Goal: Find specific page/section: Find specific page/section

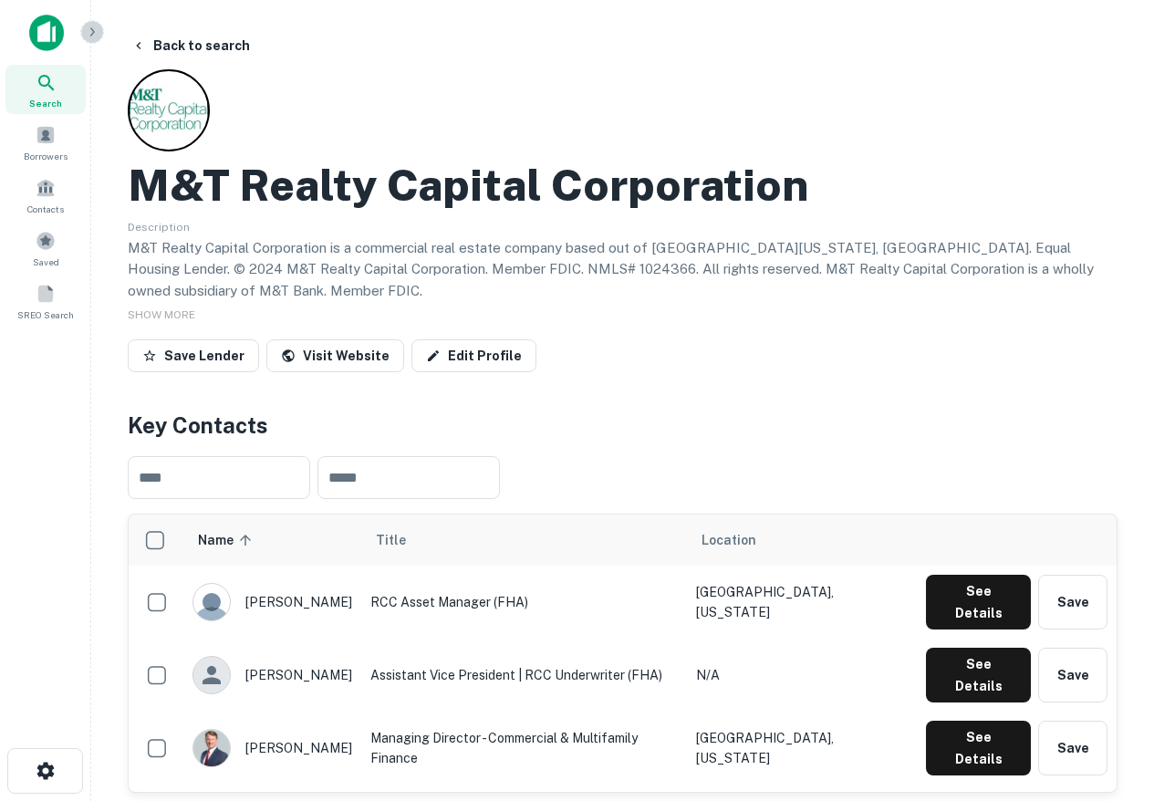
click at [90, 40] on button "button" at bounding box center [92, 32] width 24 height 24
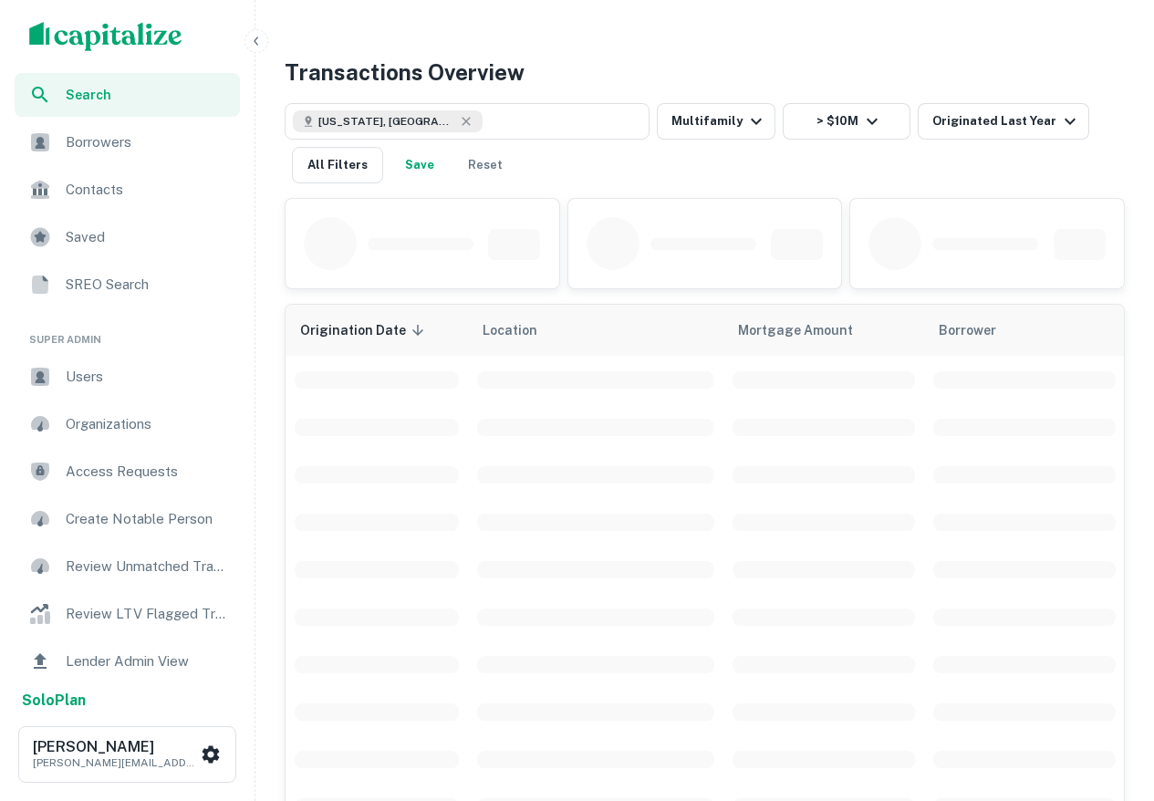
click at [82, 39] on img "scrollable content" at bounding box center [105, 36] width 153 height 29
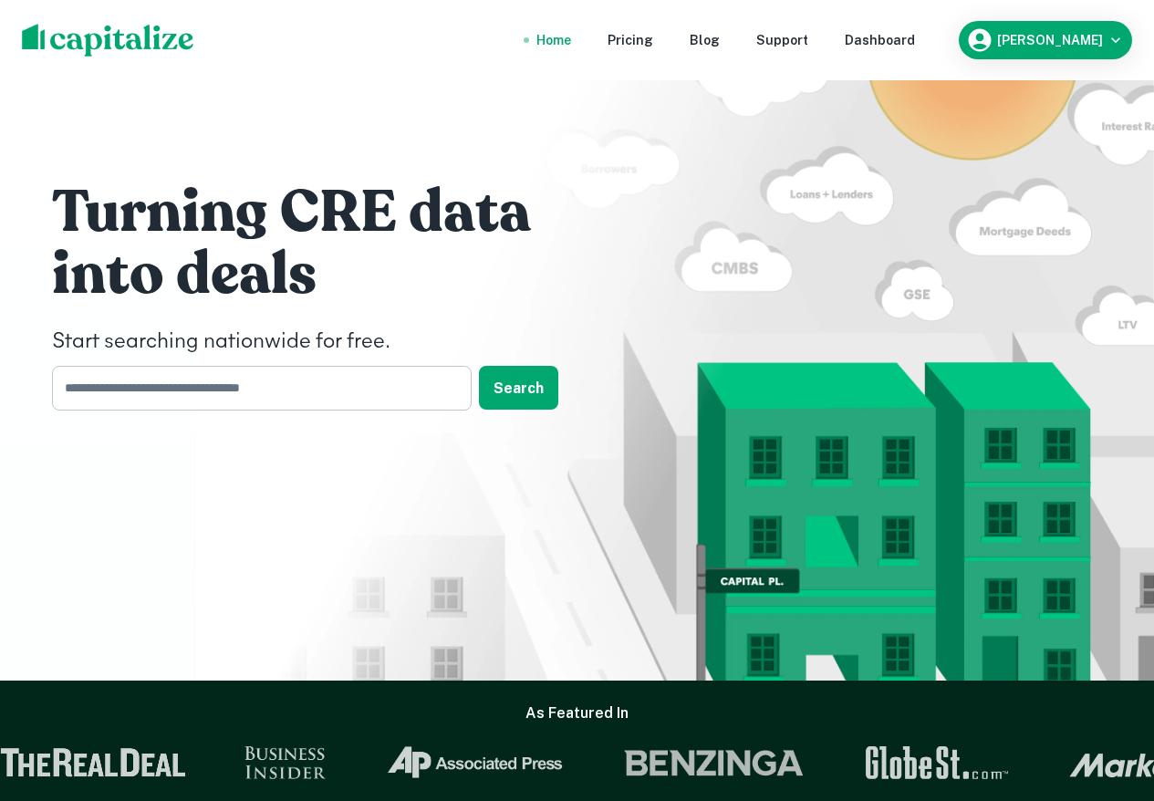
click at [244, 387] on input "text" at bounding box center [255, 388] width 407 height 45
click at [915, 39] on div "Dashboard" at bounding box center [880, 40] width 70 height 20
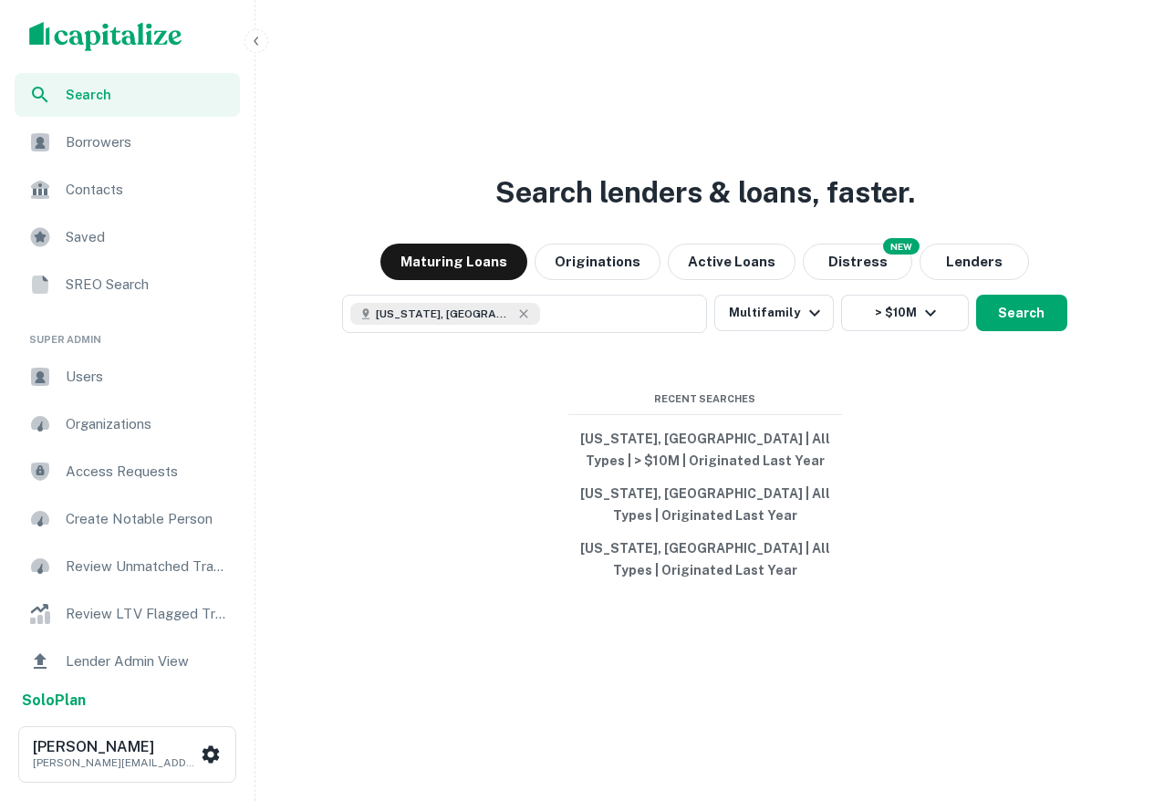
click at [120, 147] on span "Borrowers" at bounding box center [147, 142] width 163 height 22
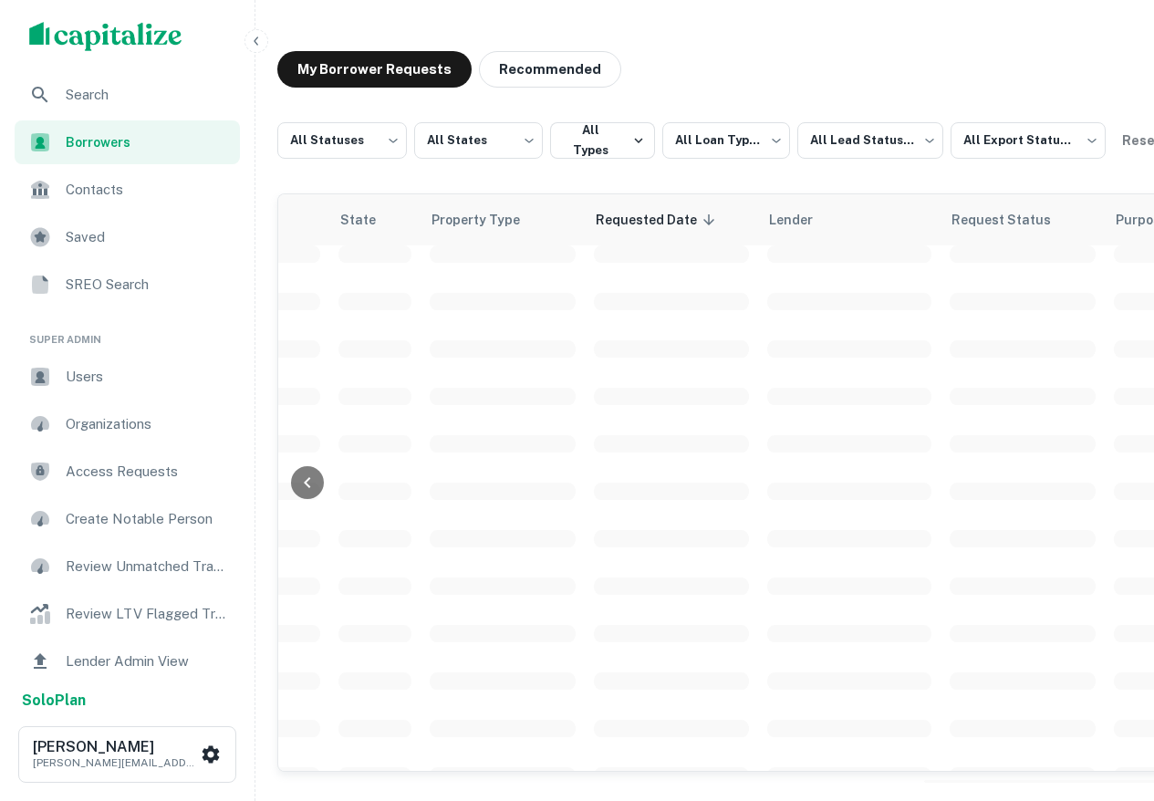
scroll to position [347, 1141]
click at [344, 132] on body "**********" at bounding box center [577, 400] width 1154 height 801
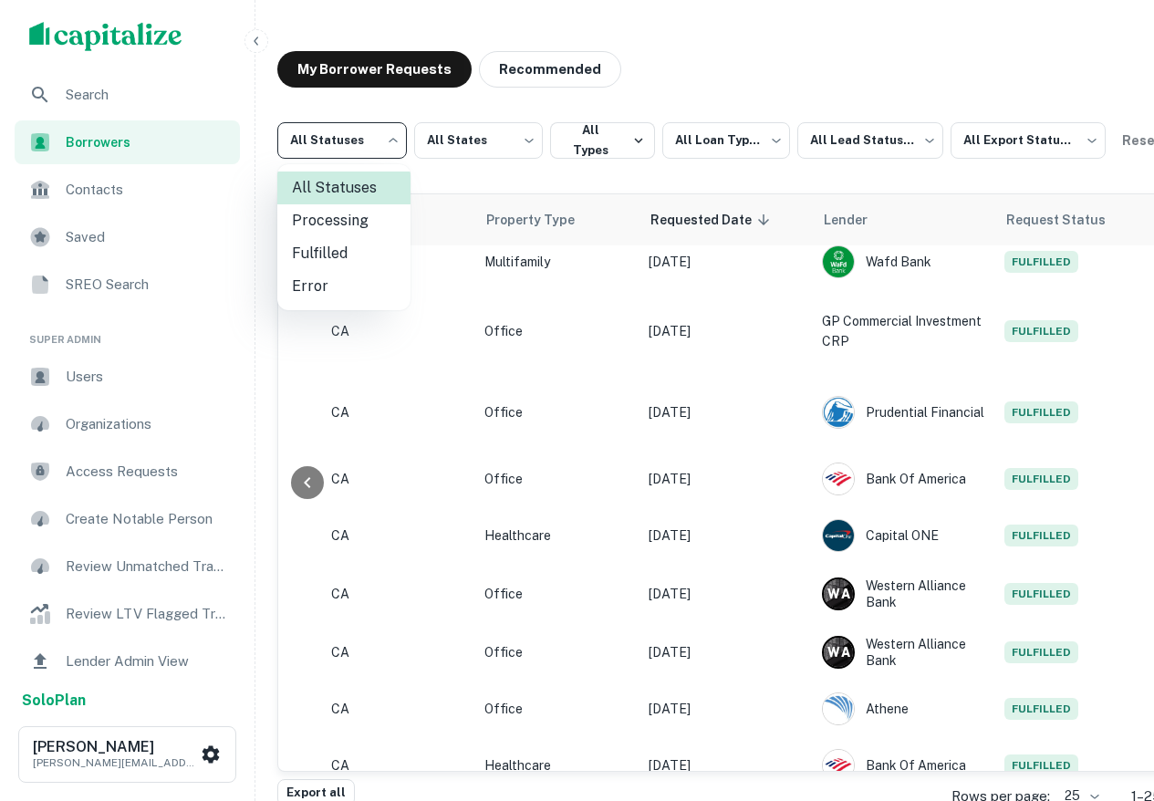
click at [473, 141] on div at bounding box center [577, 400] width 1154 height 801
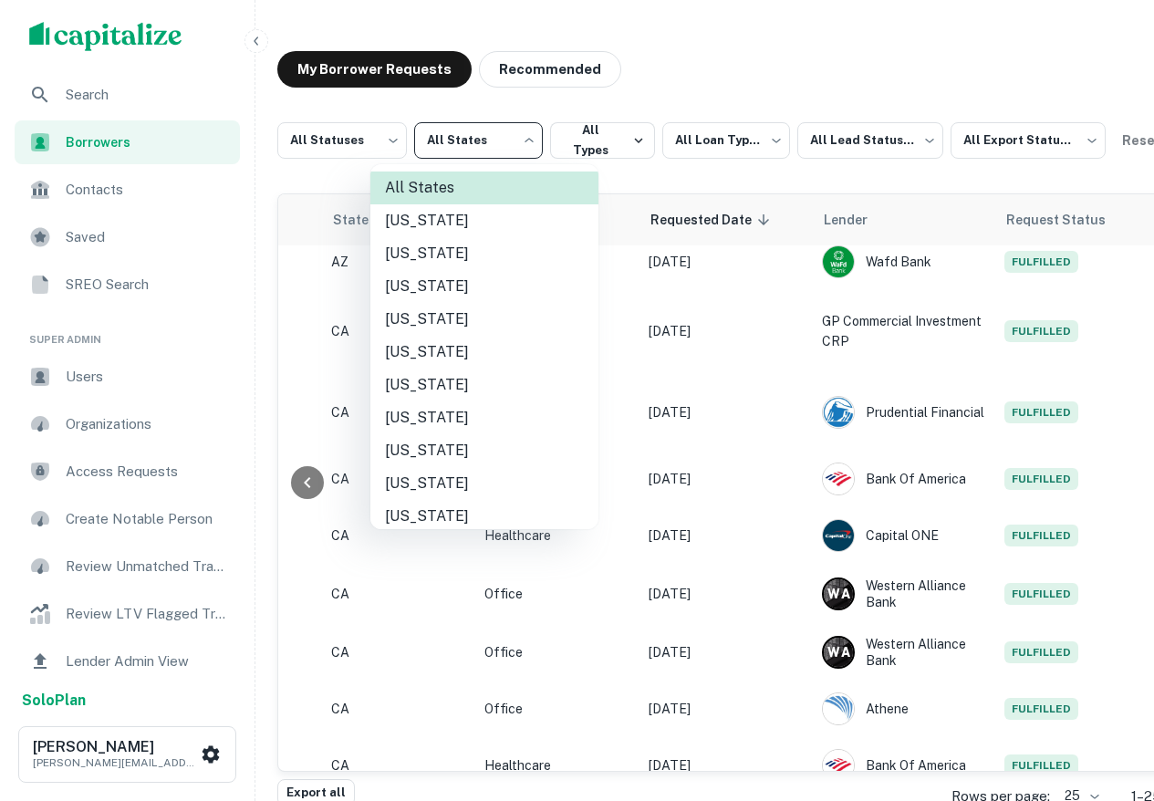
click at [453, 142] on body "**********" at bounding box center [577, 400] width 1154 height 801
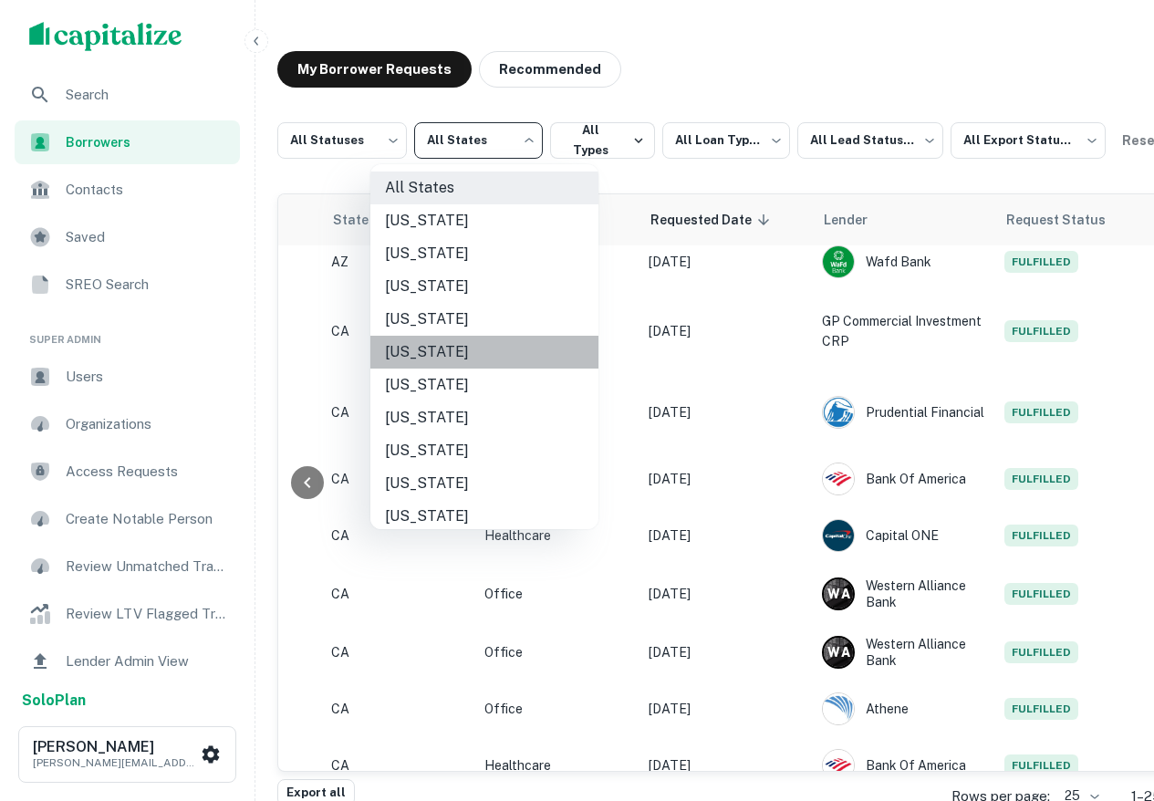
click at [431, 340] on li "California" at bounding box center [484, 352] width 228 height 33
type input "**"
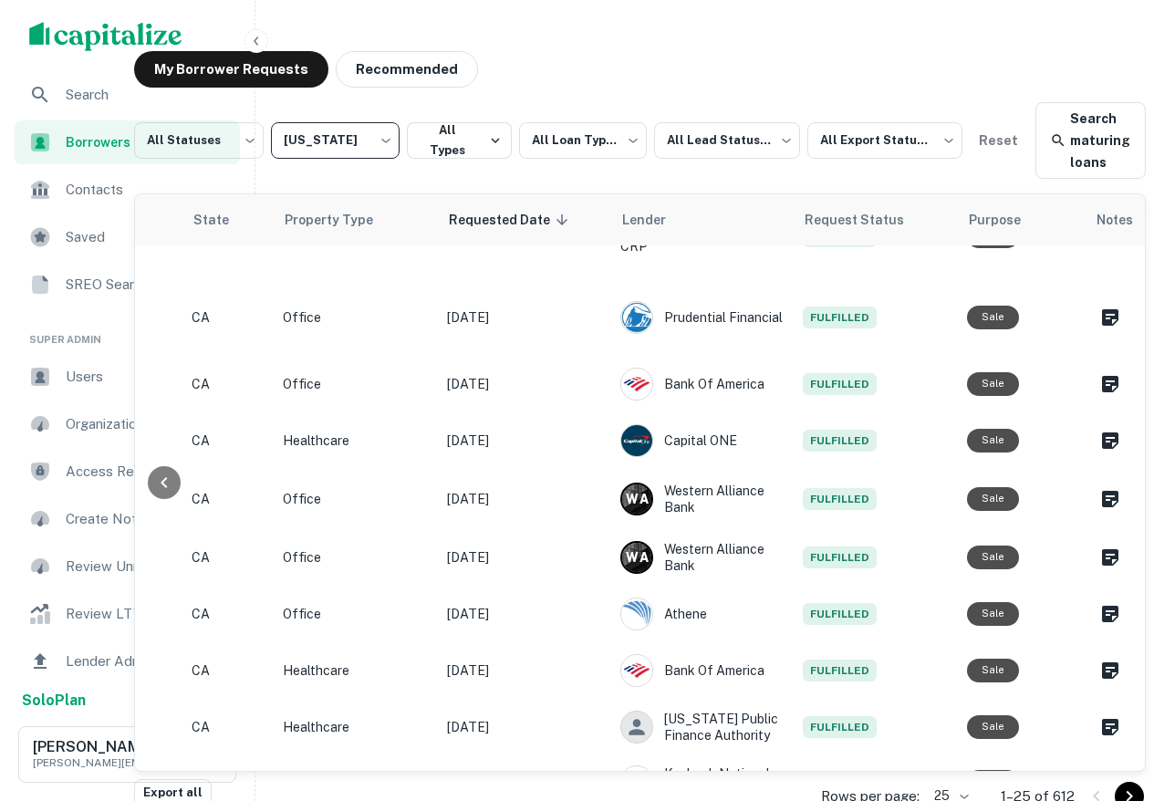
scroll to position [0, 1142]
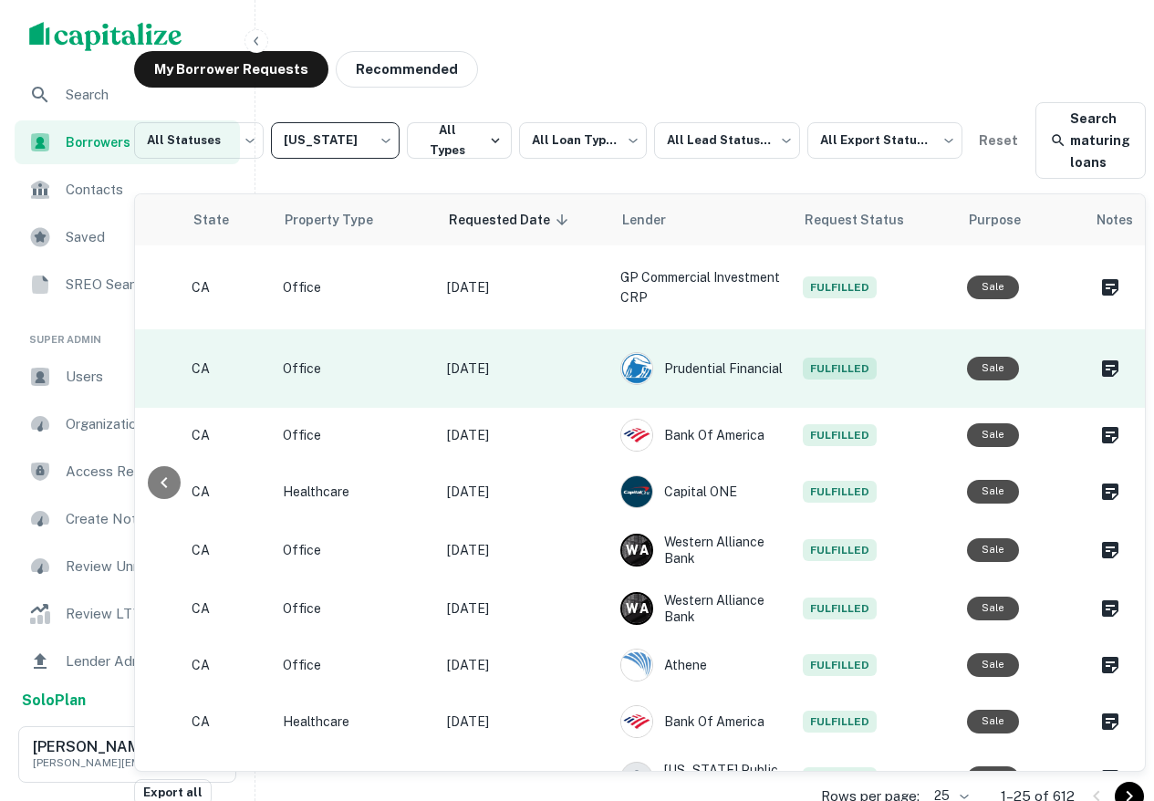
click at [536, 359] on p "[DATE]" at bounding box center [524, 369] width 155 height 20
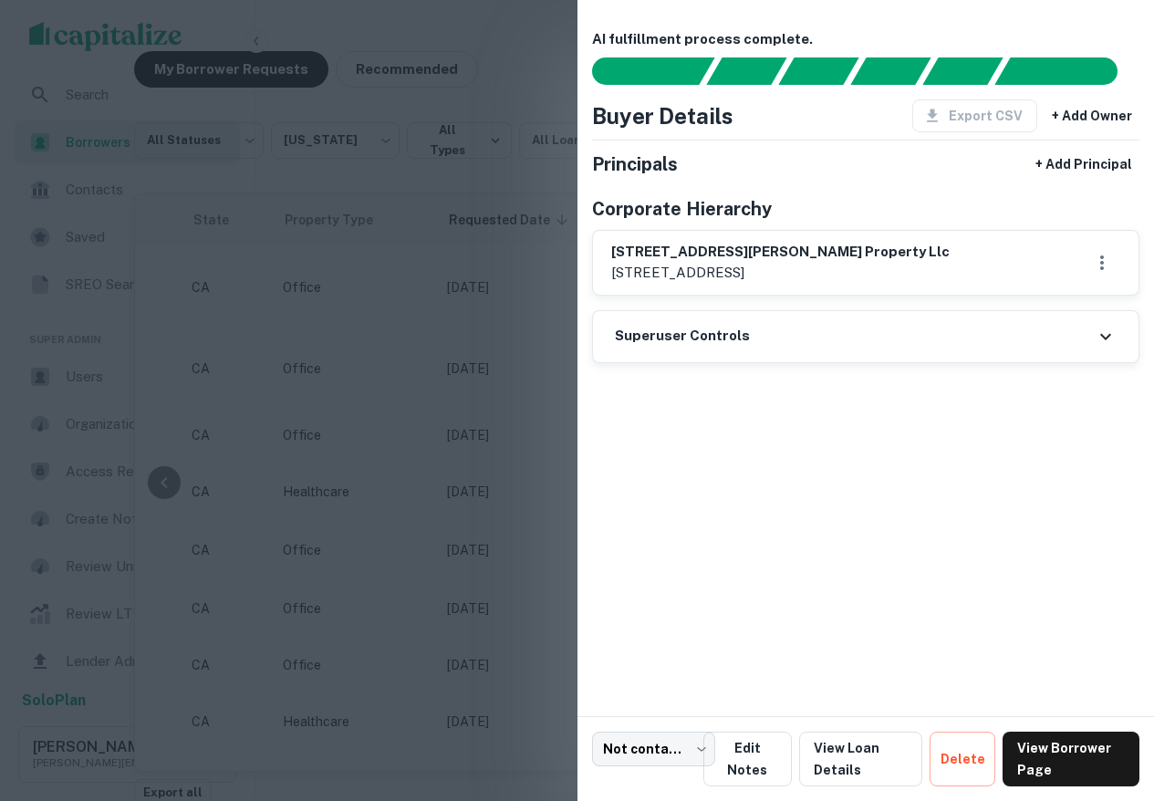
click at [429, 359] on div at bounding box center [577, 400] width 1154 height 801
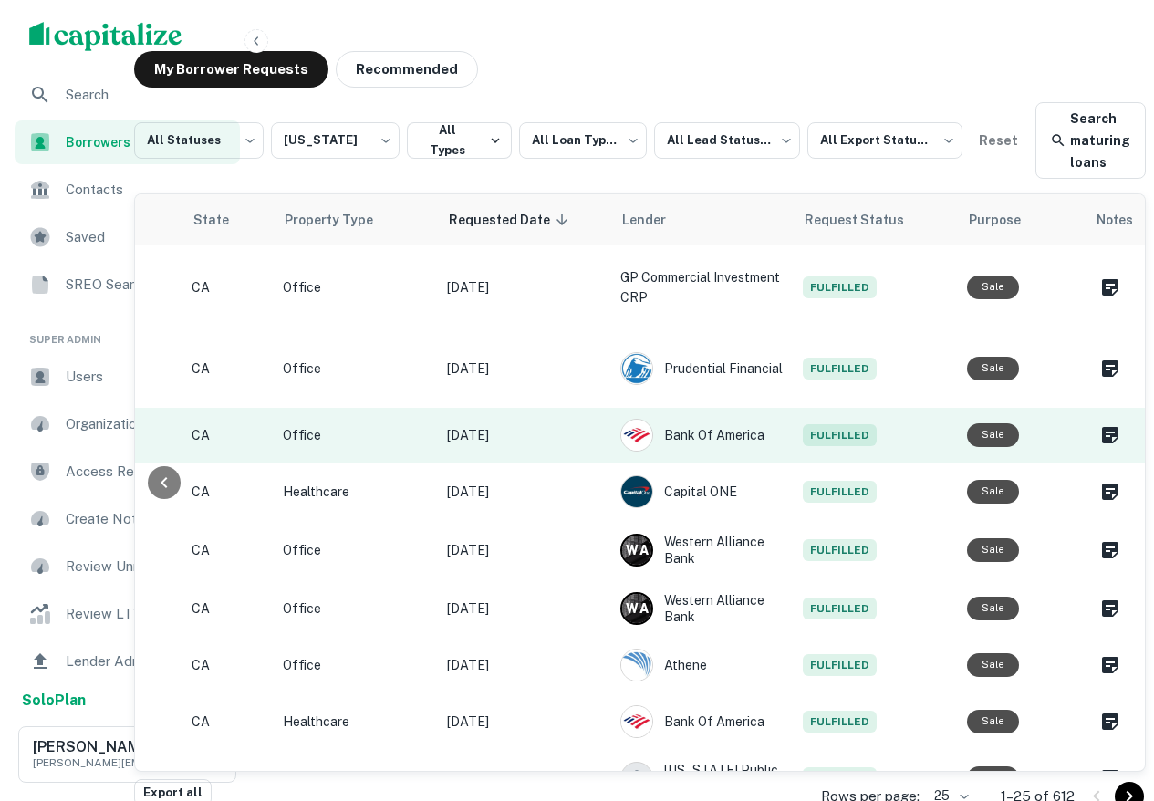
click at [392, 425] on p "Office" at bounding box center [356, 435] width 146 height 20
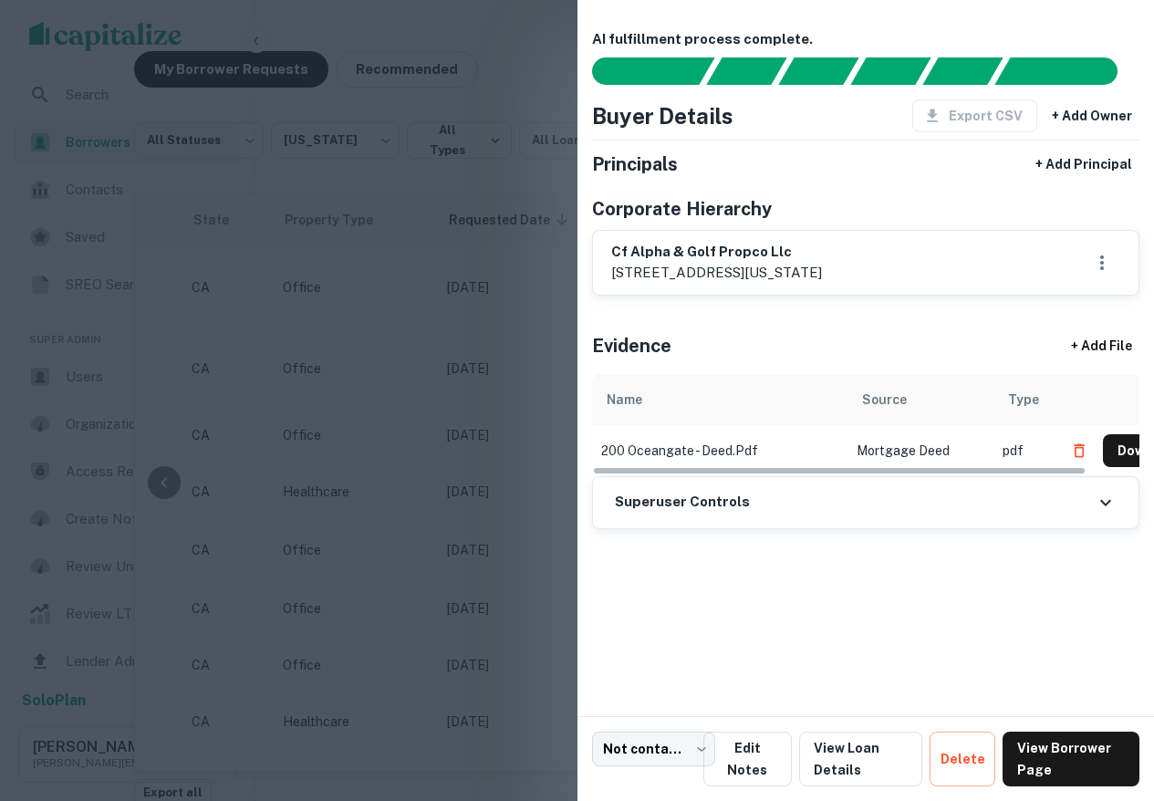
click at [472, 467] on div at bounding box center [577, 400] width 1154 height 801
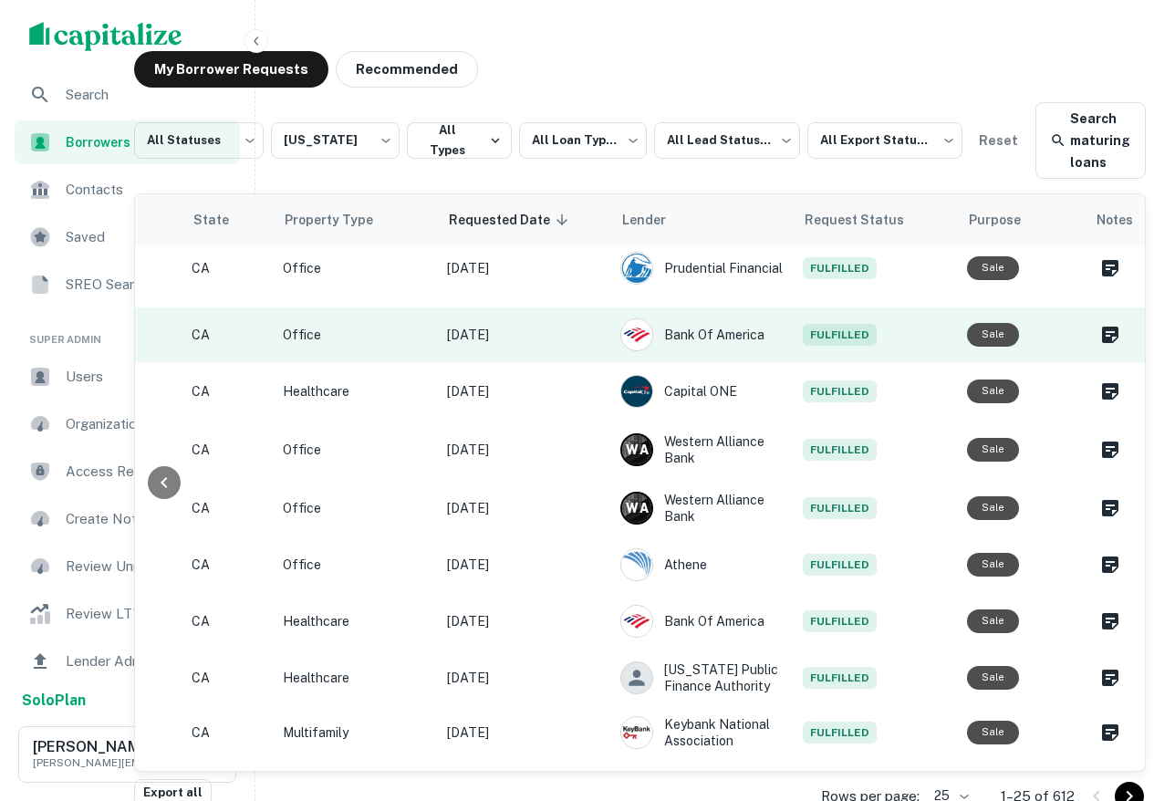
scroll to position [138, 1142]
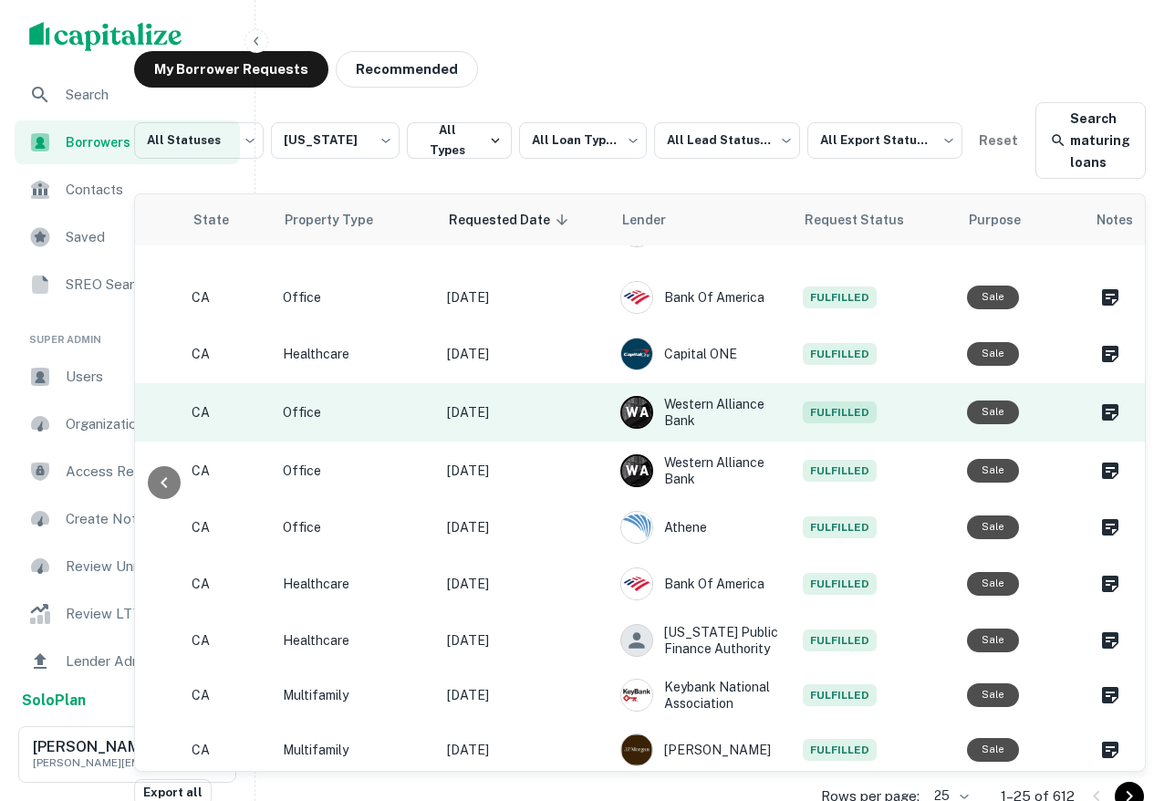
click at [347, 402] on p "Office" at bounding box center [356, 412] width 146 height 20
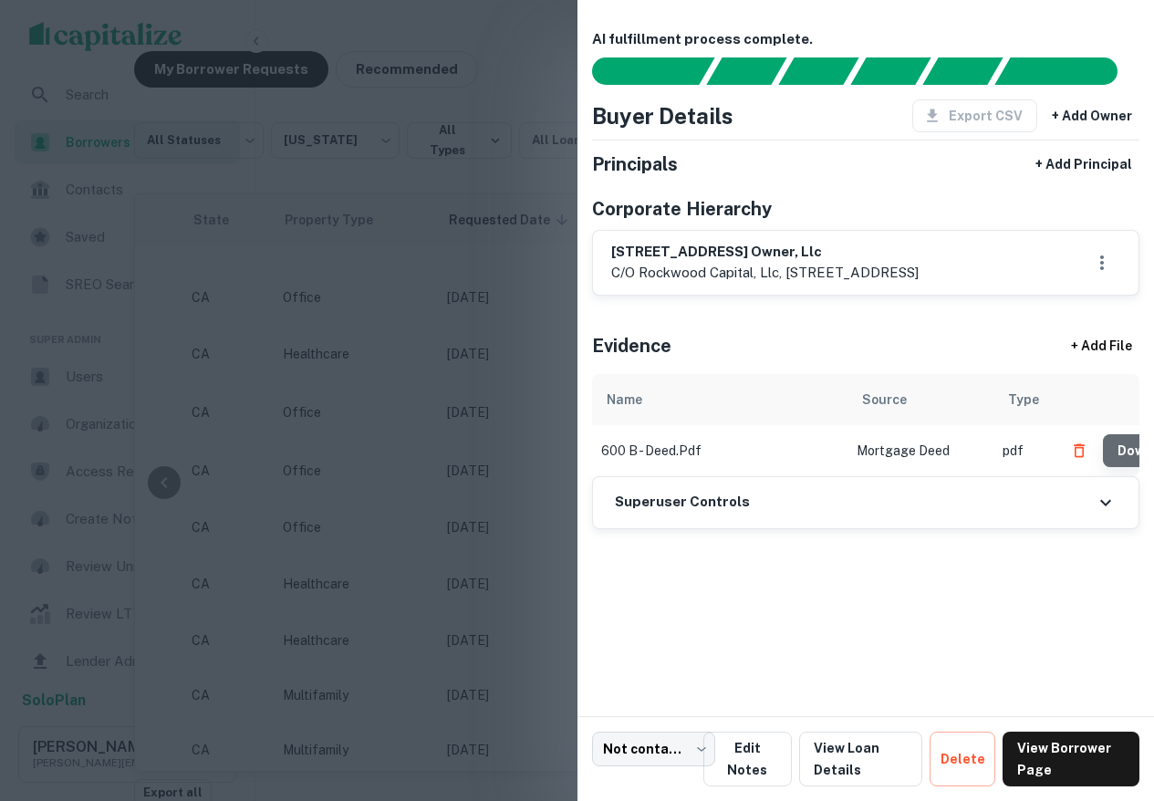
click at [1128, 467] on button "Download" at bounding box center [1150, 450] width 94 height 33
click at [1110, 463] on button "Download" at bounding box center [1150, 450] width 94 height 33
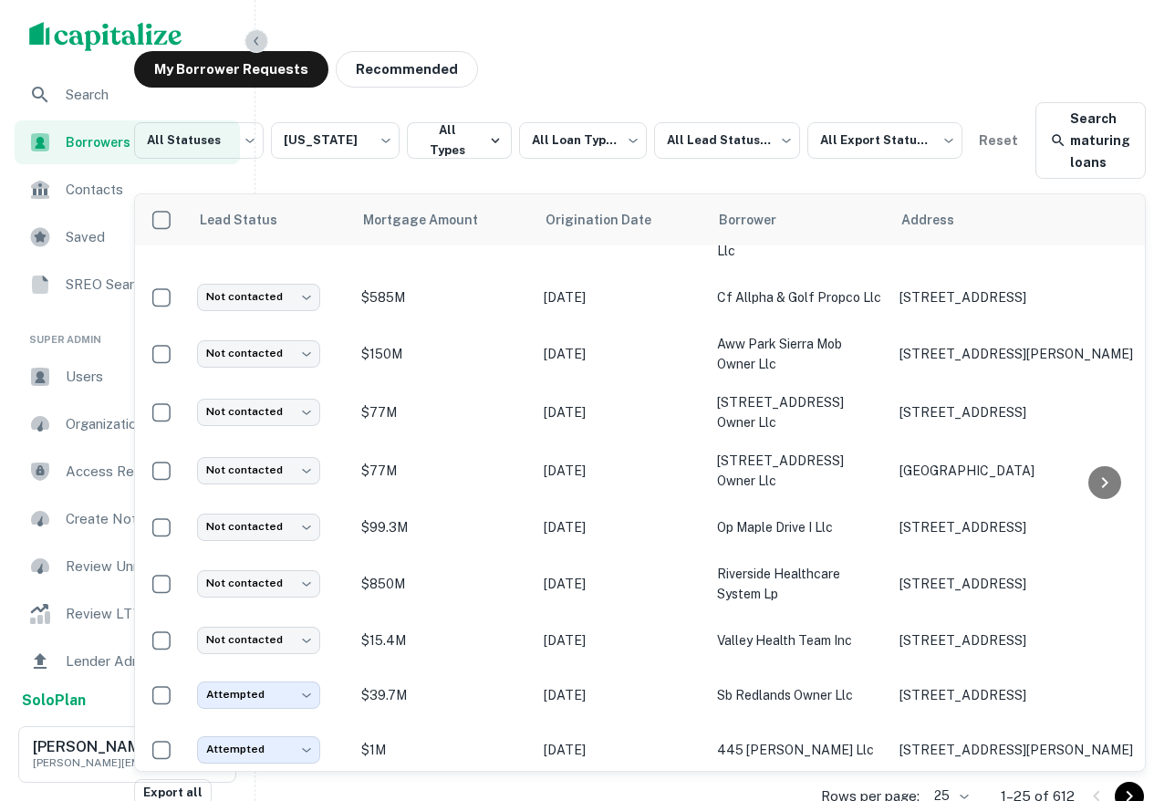
click at [255, 37] on icon "button" at bounding box center [256, 41] width 15 height 15
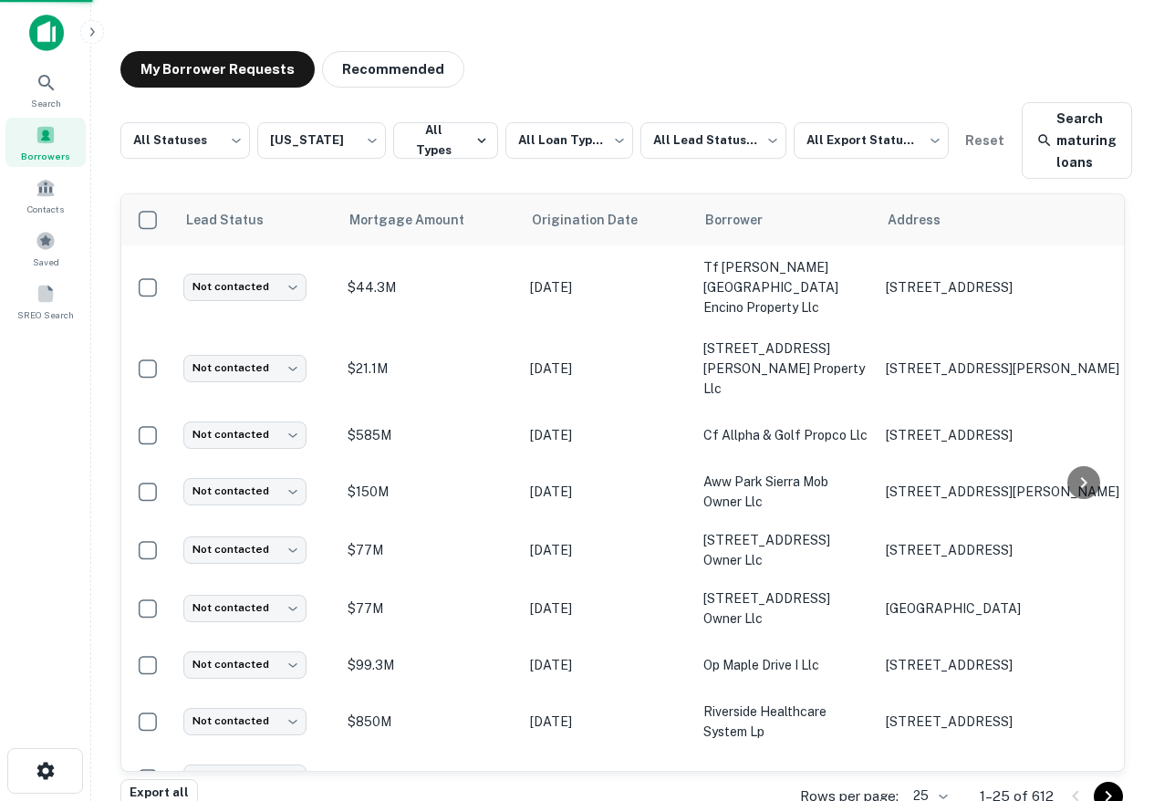
scroll to position [138, 0]
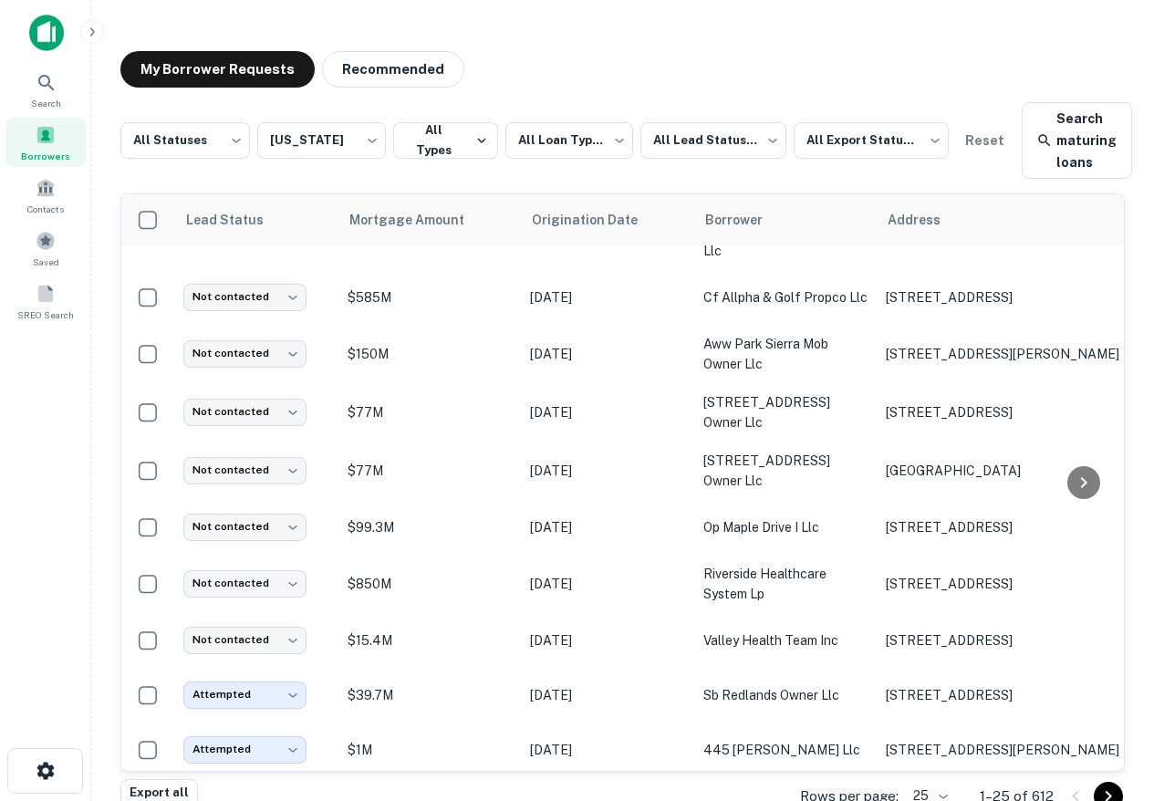
click at [87, 30] on icon "button" at bounding box center [92, 32] width 15 height 15
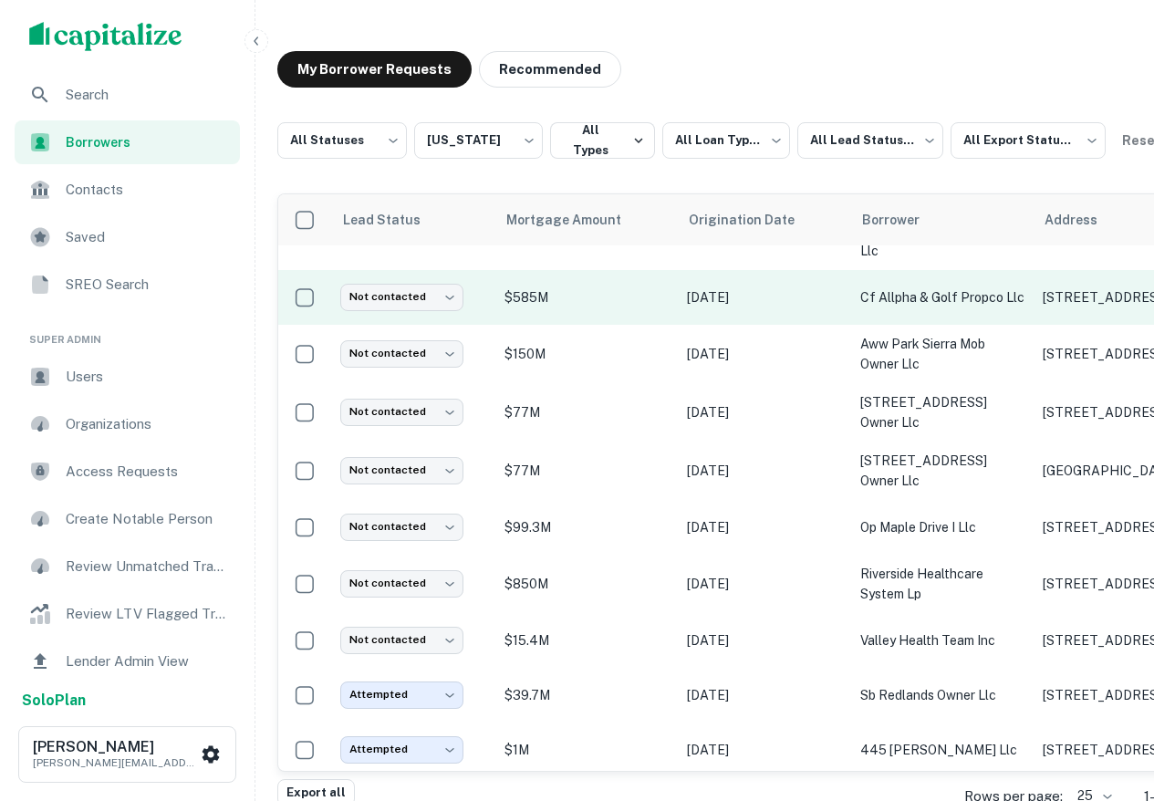
click at [618, 287] on p "$585M" at bounding box center [587, 297] width 164 height 20
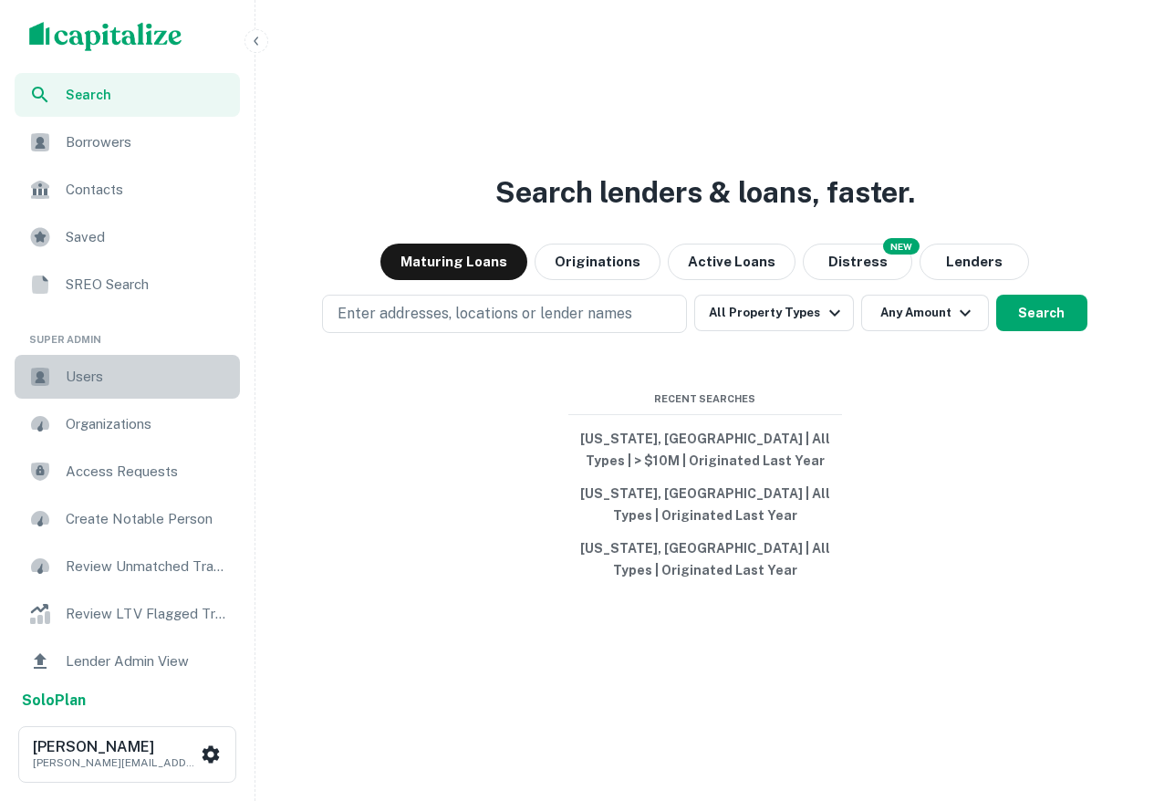
click at [109, 374] on span "Users" at bounding box center [147, 377] width 163 height 22
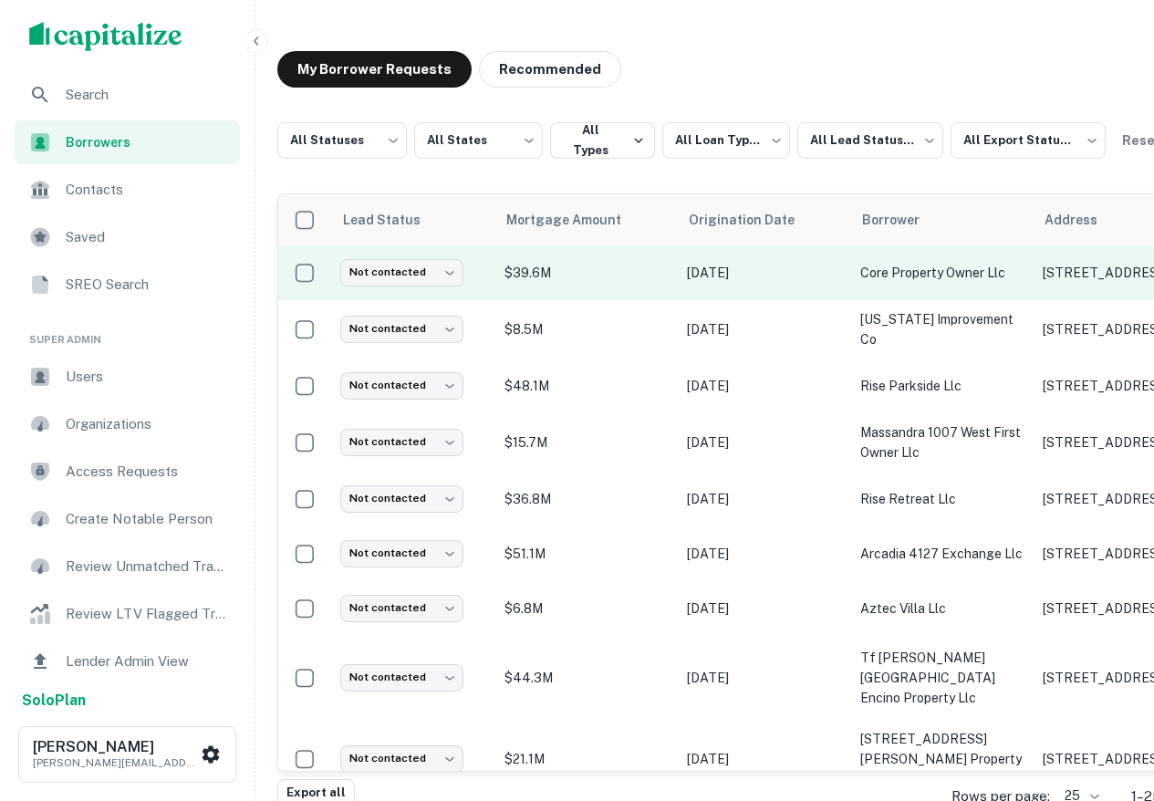
click at [609, 264] on p "$39.6M" at bounding box center [587, 273] width 164 height 20
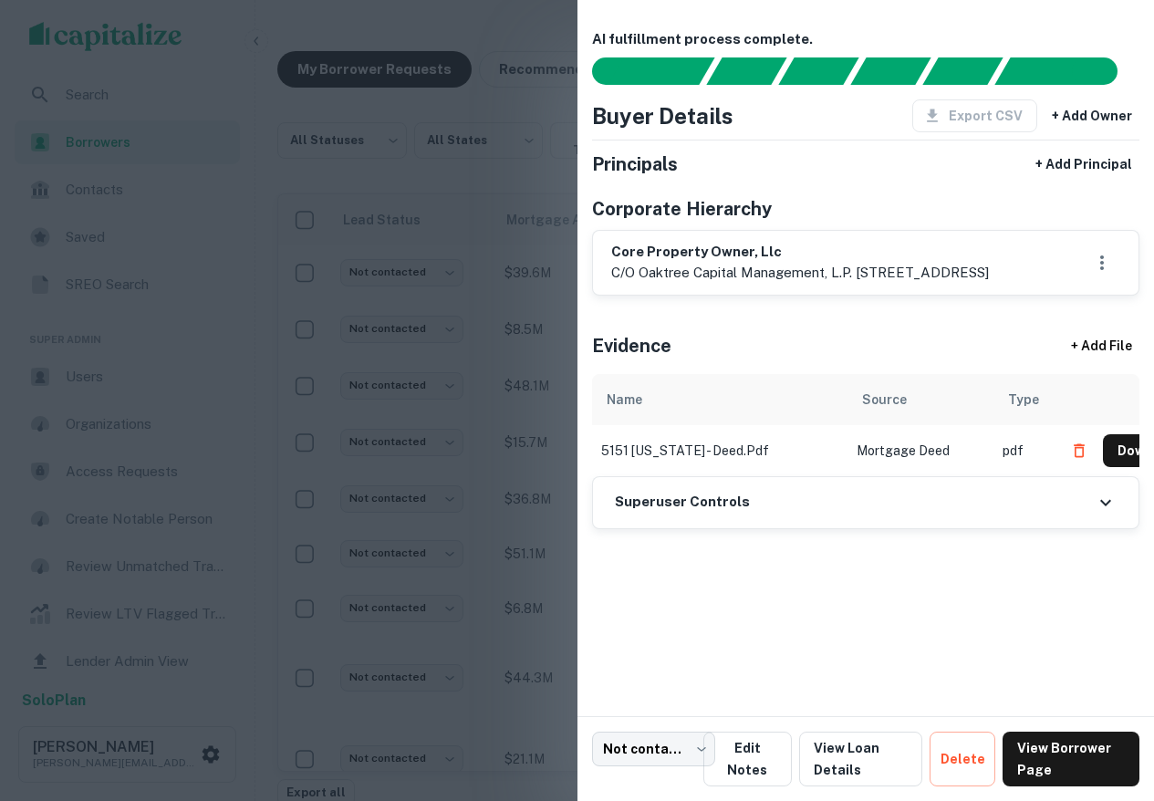
click at [449, 207] on div at bounding box center [577, 400] width 1154 height 801
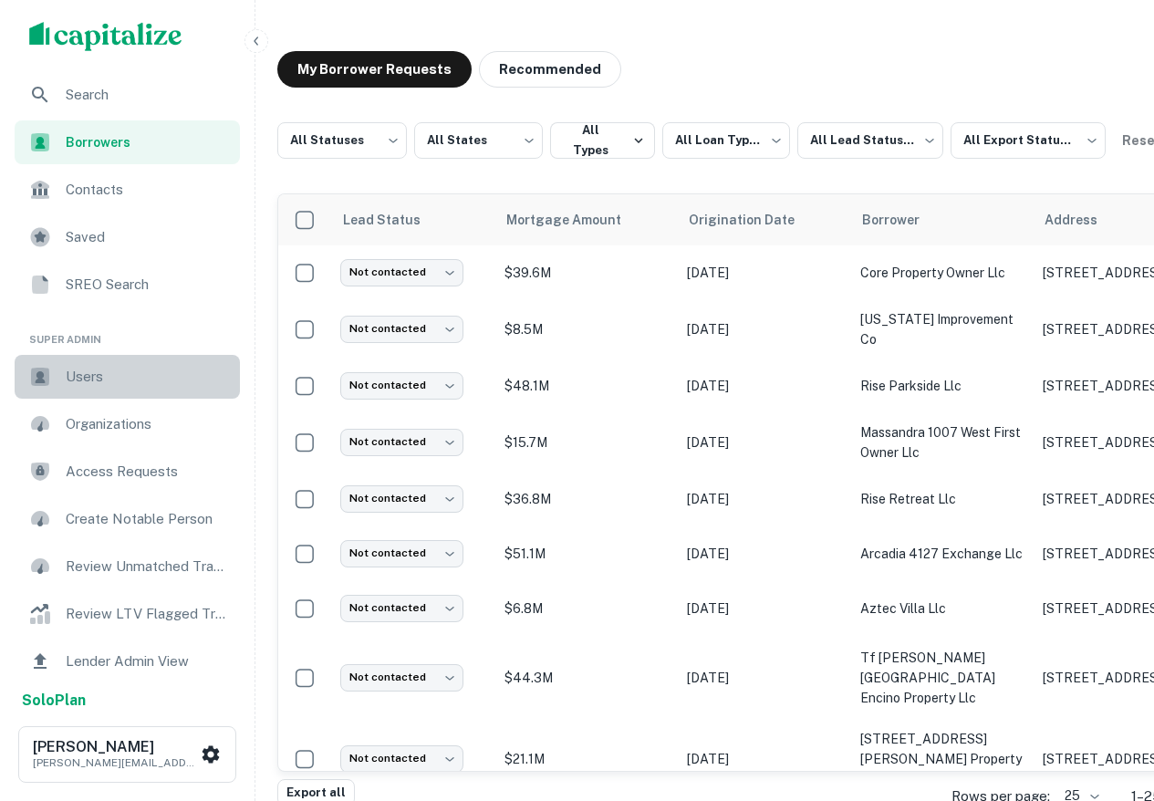
click at [101, 375] on span "Users" at bounding box center [147, 377] width 163 height 22
